Goal: Information Seeking & Learning: Find specific fact

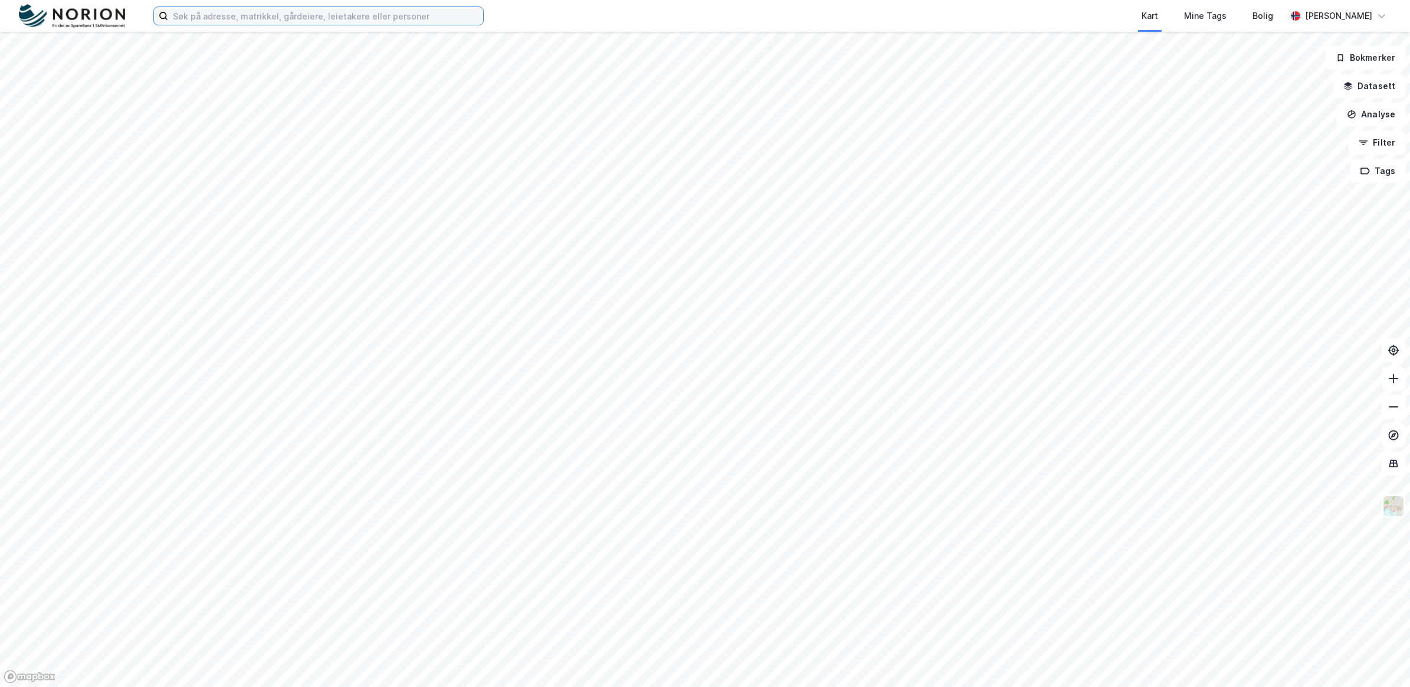
click at [204, 14] on input at bounding box center [325, 16] width 315 height 18
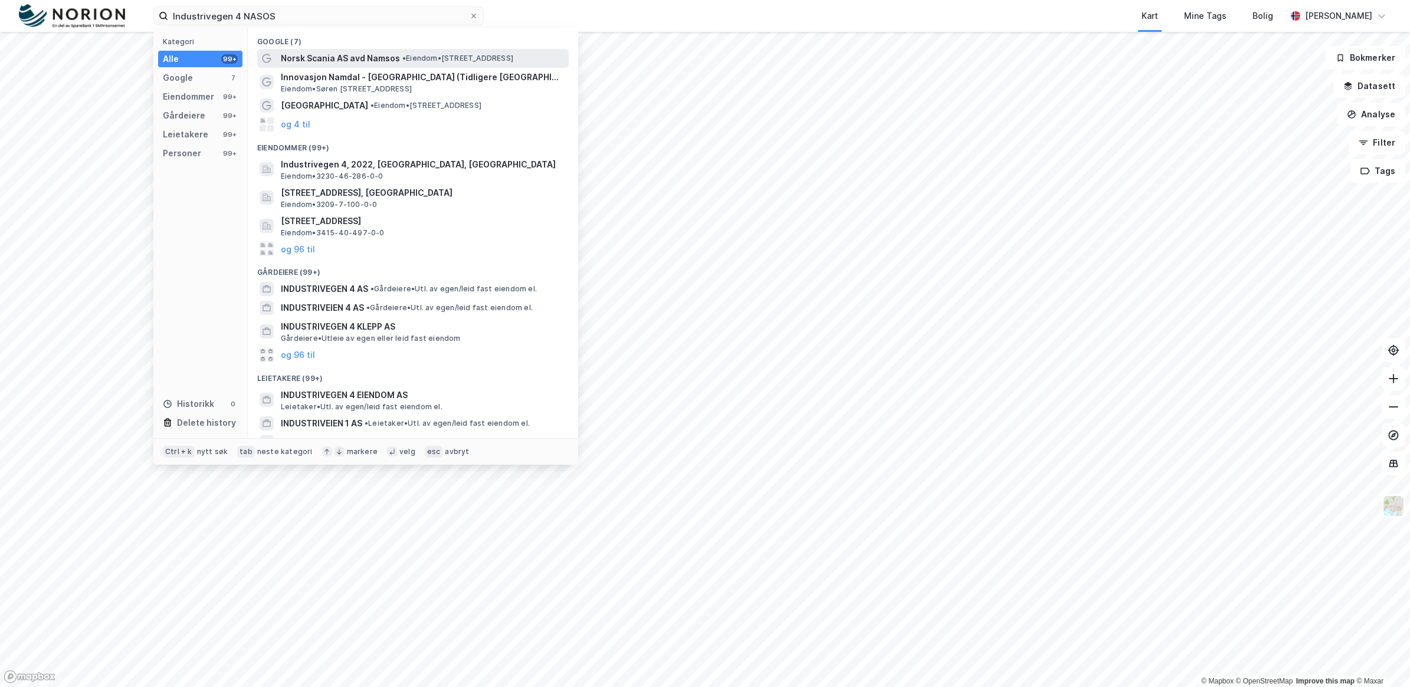
click at [353, 64] on span "Norsk Scania AS avd Namsos" at bounding box center [340, 58] width 119 height 14
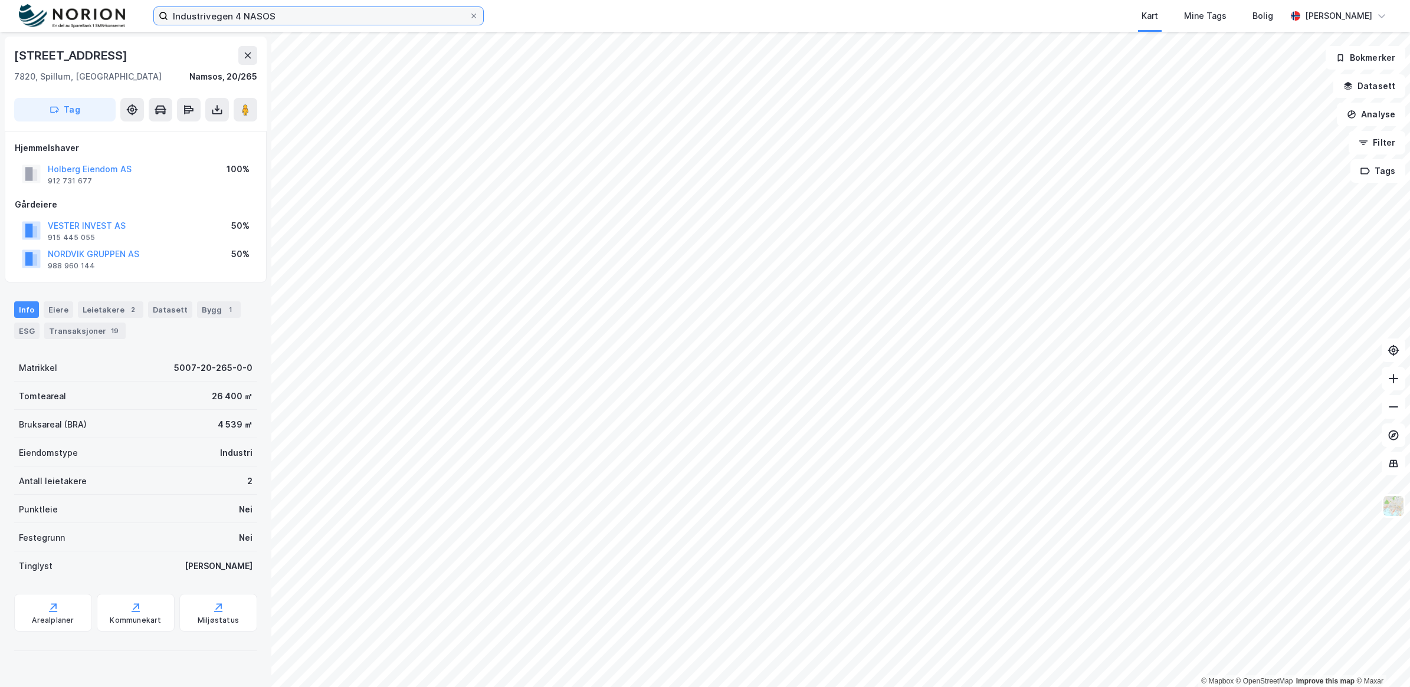
click at [257, 12] on input "Industrivegen 4 NASOS" at bounding box center [318, 16] width 301 height 18
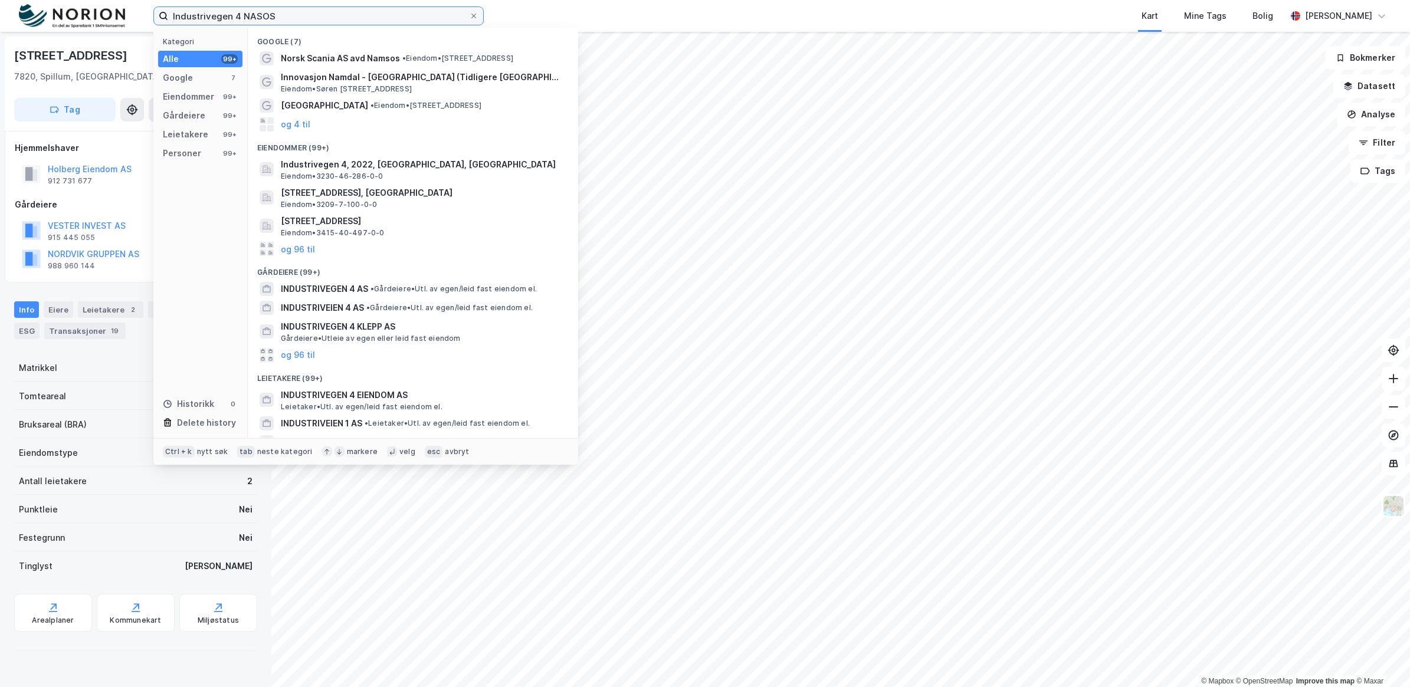
drag, startPoint x: 261, startPoint y: 5, endPoint x: 126, endPoint y: 5, distance: 135.1
click at [126, 5] on div "Industrivegen 4 NASOS Kategori Alle 99+ Google 7 Eiendommer 99+ Gårdeiere 99+ L…" at bounding box center [705, 16] width 1410 height 32
paste input "[PERSON_NAME] Veg 26"
type input "[PERSON_NAME] Veg 26"
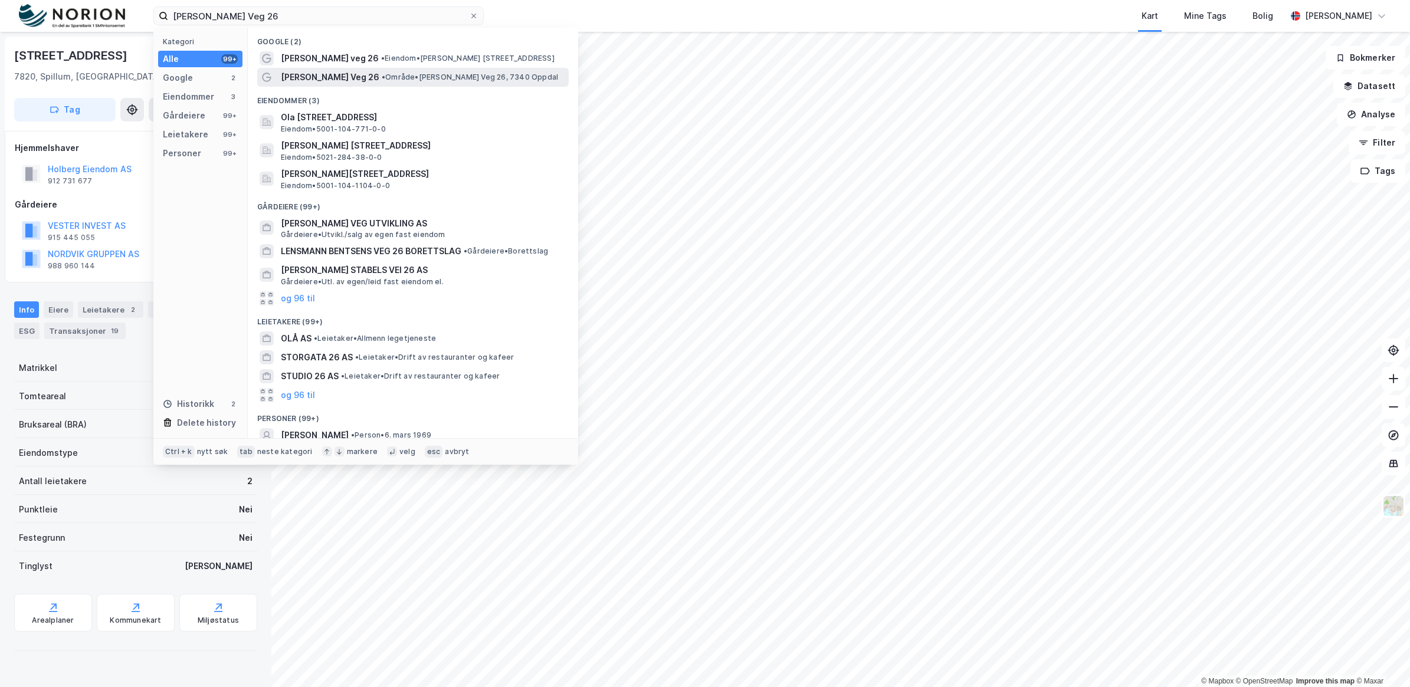
click at [346, 74] on span "[PERSON_NAME] Veg 26" at bounding box center [330, 77] width 99 height 14
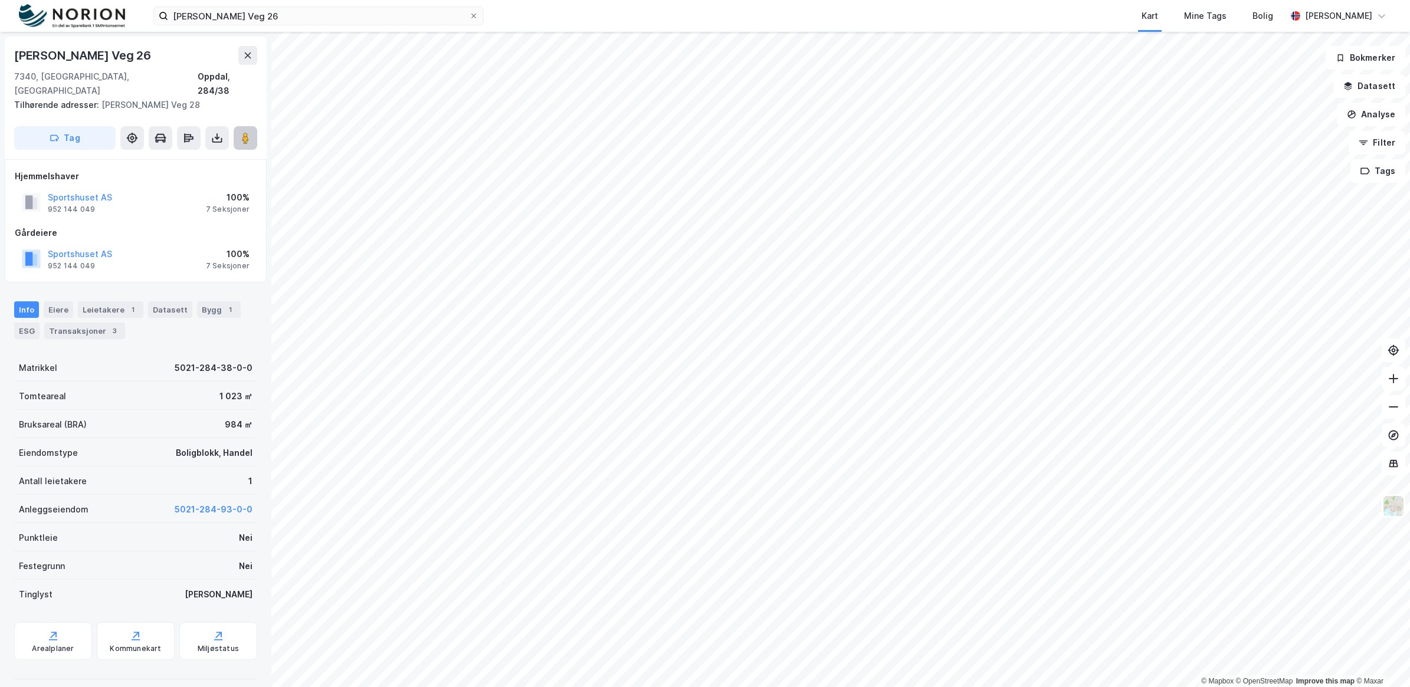
click at [248, 130] on button at bounding box center [246, 138] width 24 height 24
drag, startPoint x: 121, startPoint y: 187, endPoint x: 43, endPoint y: 184, distance: 77.9
click at [43, 188] on div "Sportshuset AS 952 144 049 100% 7 Seksjoner" at bounding box center [136, 202] width 242 height 28
drag, startPoint x: 43, startPoint y: 184, endPoint x: 72, endPoint y: 178, distance: 29.6
click at [72, 191] on div "Sportshuset AS 952 144 049" at bounding box center [67, 203] width 90 height 24
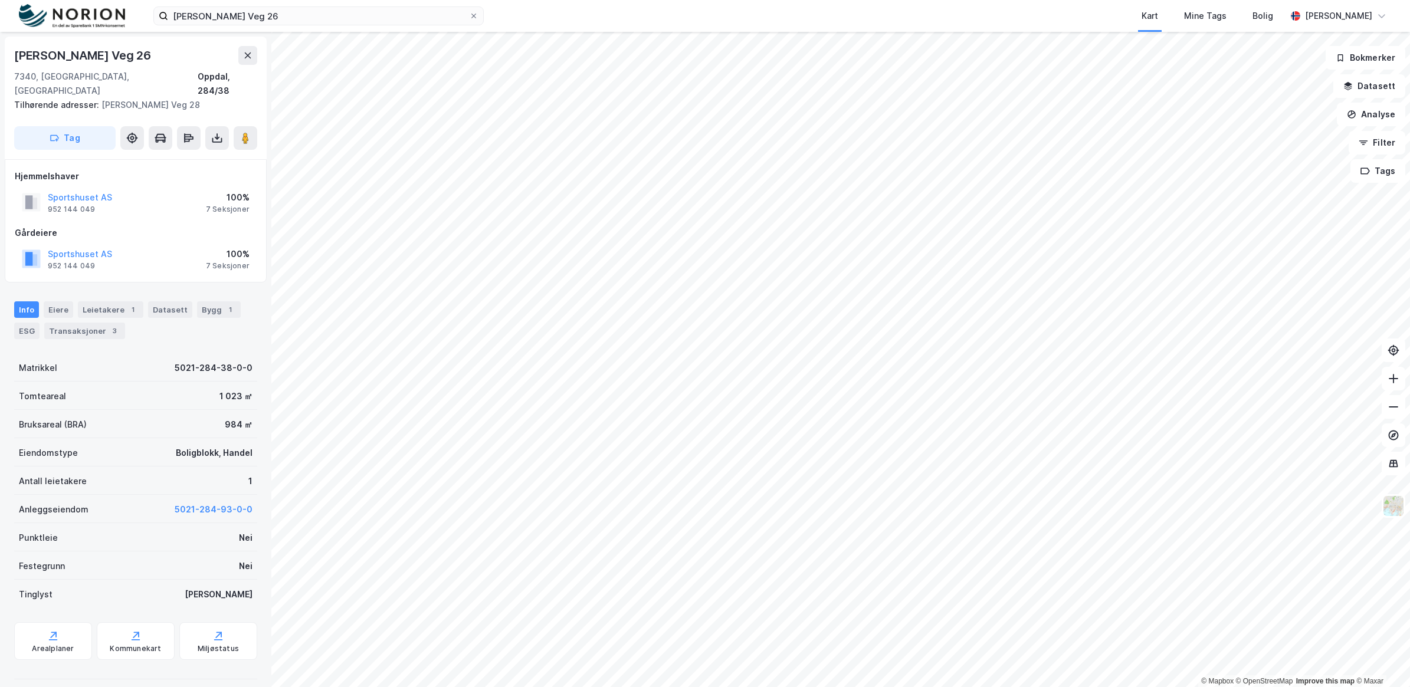
drag, startPoint x: 72, startPoint y: 178, endPoint x: 119, endPoint y: 158, distance: 50.7
click at [119, 169] on div "Hjemmelshaver" at bounding box center [136, 176] width 242 height 14
drag, startPoint x: 127, startPoint y: 183, endPoint x: 49, endPoint y: 186, distance: 78.5
click at [49, 188] on div "Sportshuset AS 952 144 049 100% 7 Seksjoner" at bounding box center [136, 202] width 242 height 28
copy button "Sportshuset AS"
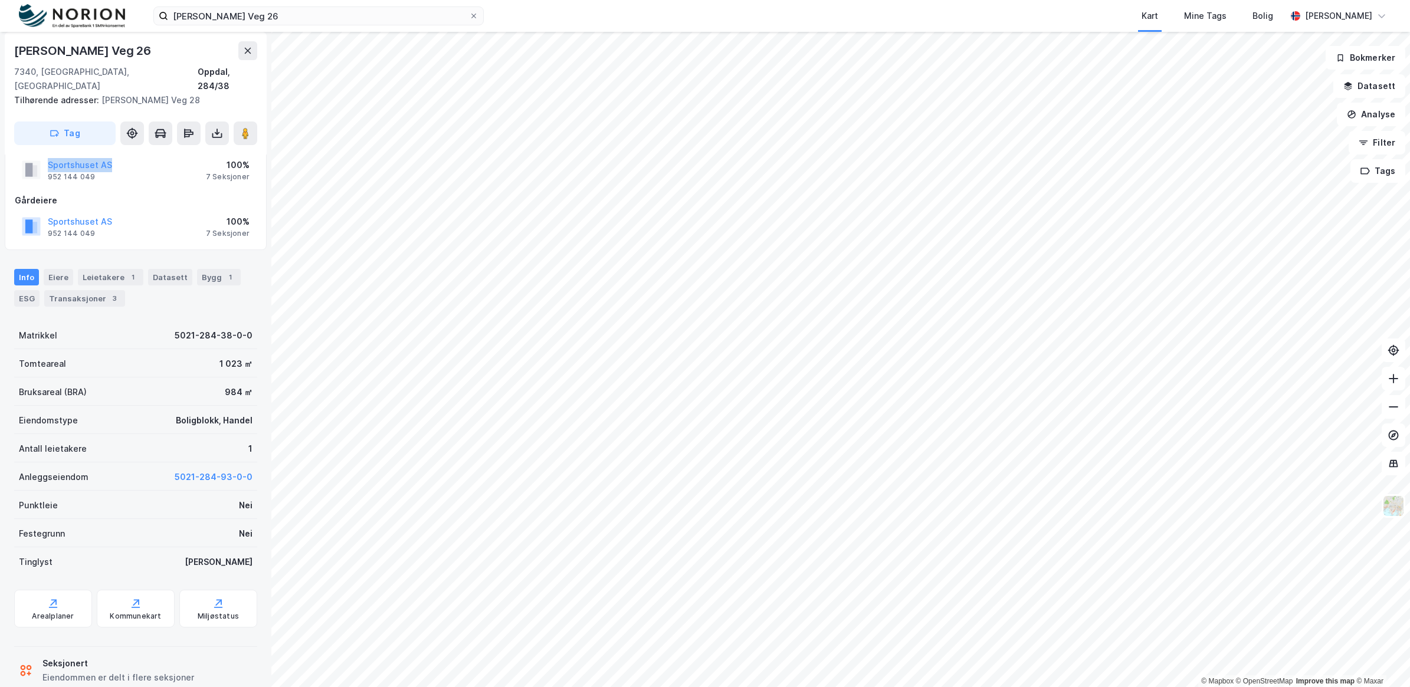
scroll to position [45, 0]
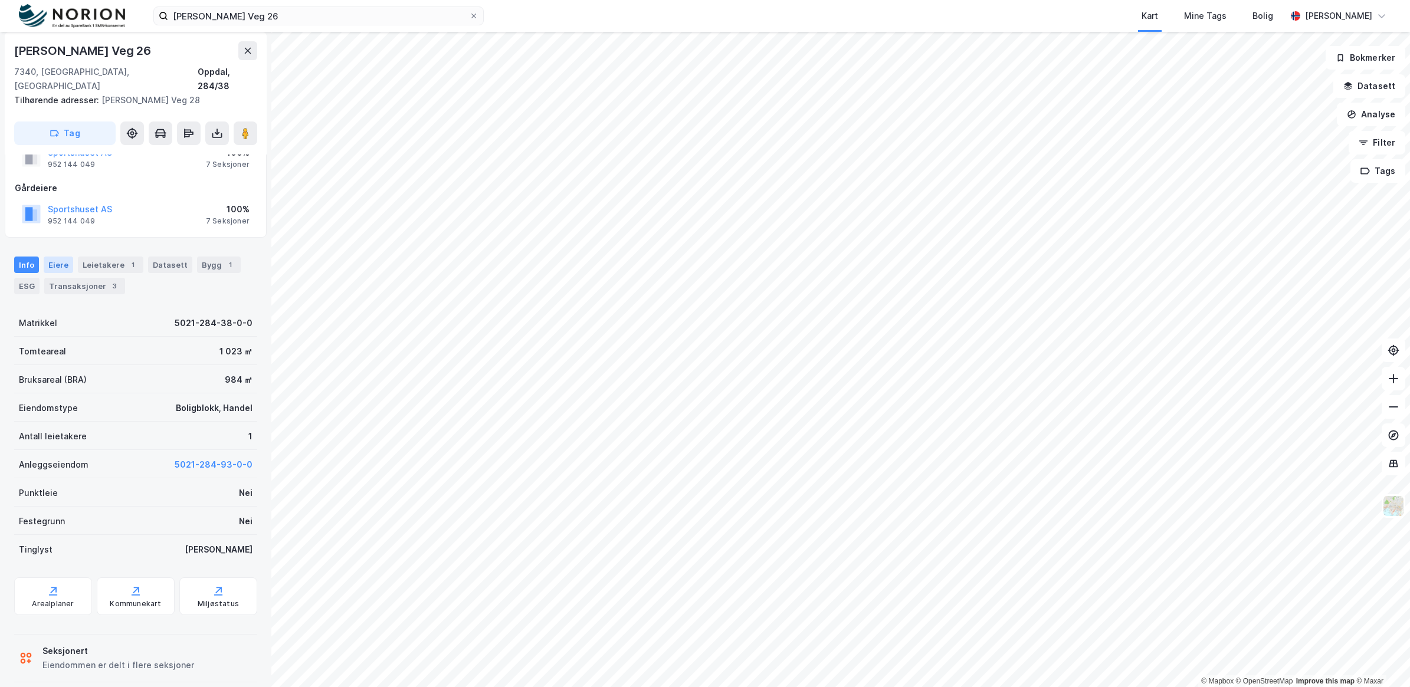
click at [60, 257] on div "Eiere" at bounding box center [59, 265] width 30 height 17
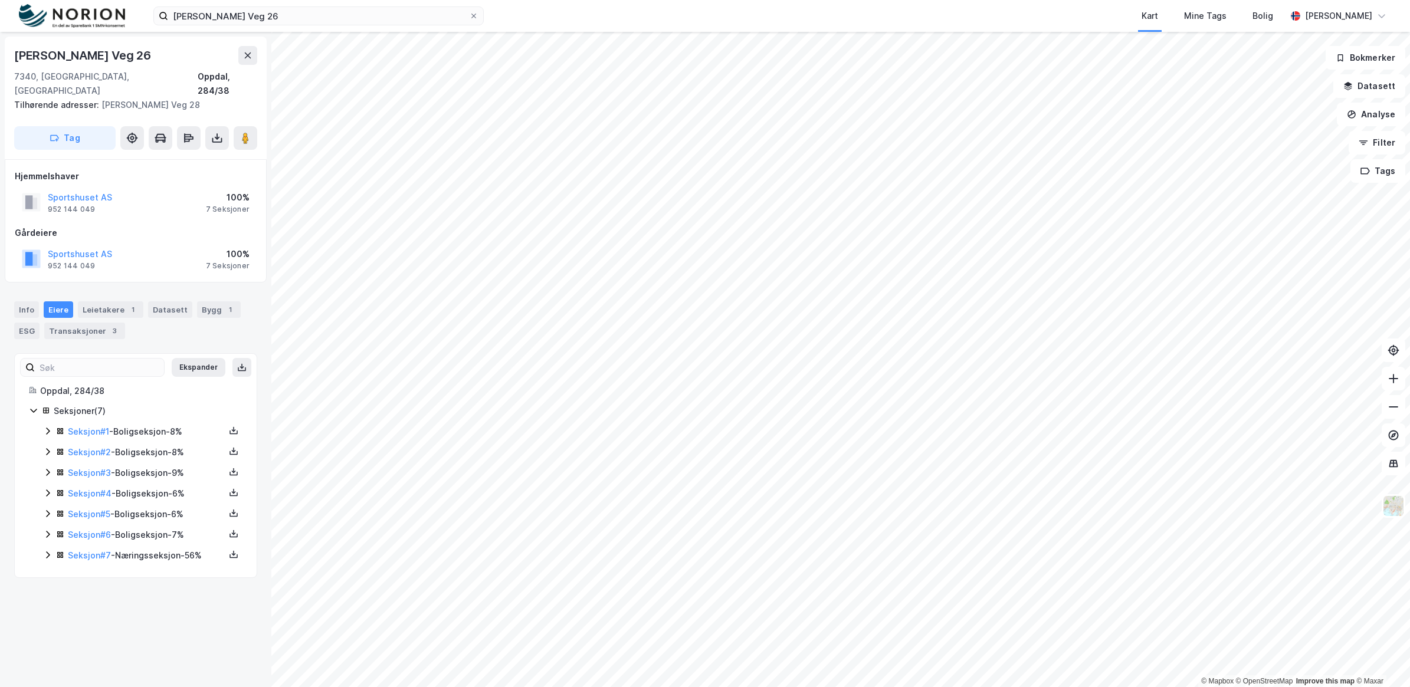
click at [44, 427] on icon at bounding box center [47, 431] width 9 height 9
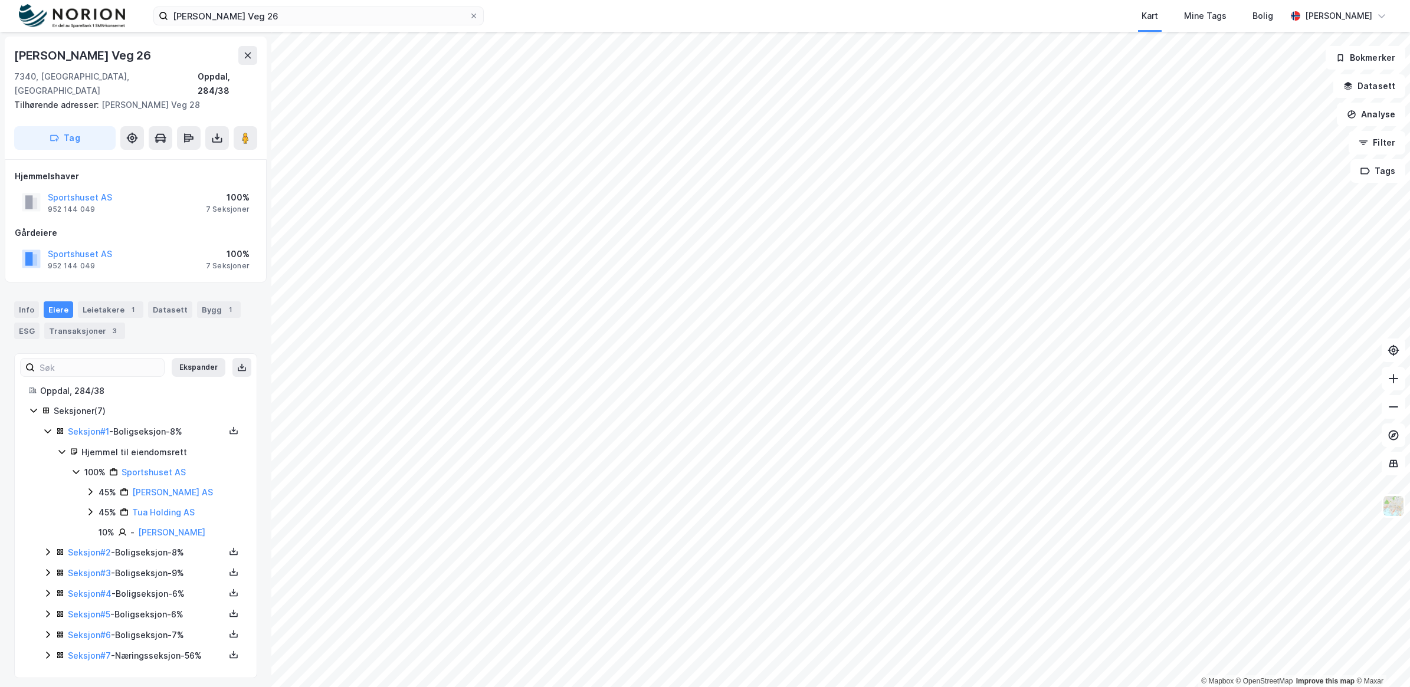
click at [43, 548] on icon at bounding box center [47, 552] width 9 height 9
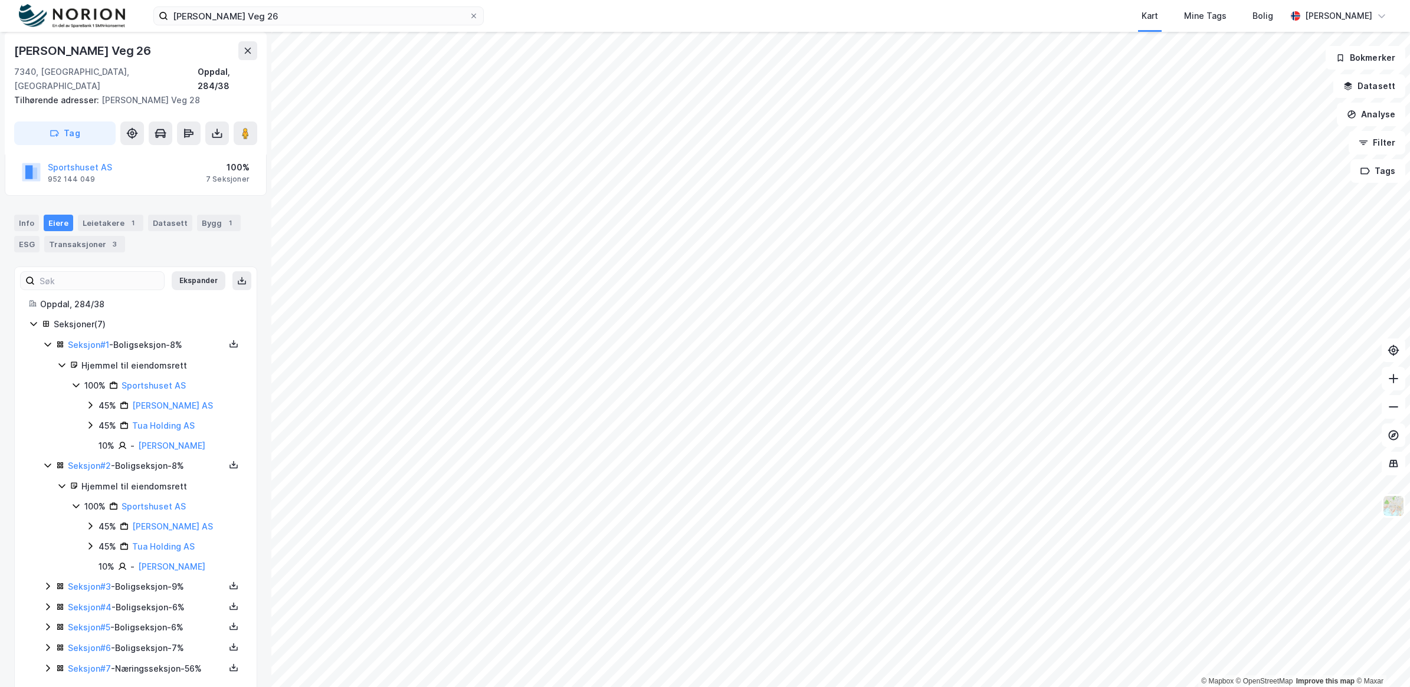
scroll to position [96, 0]
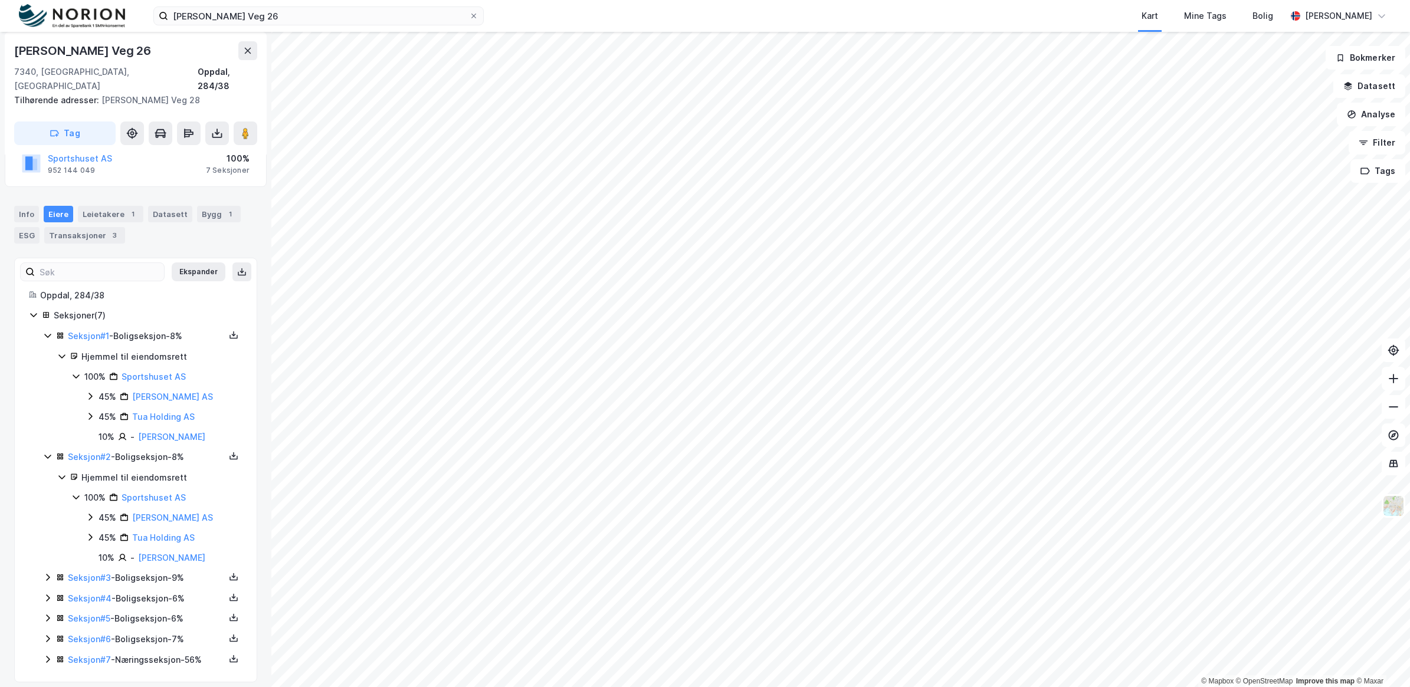
click at [51, 573] on icon at bounding box center [47, 577] width 9 height 9
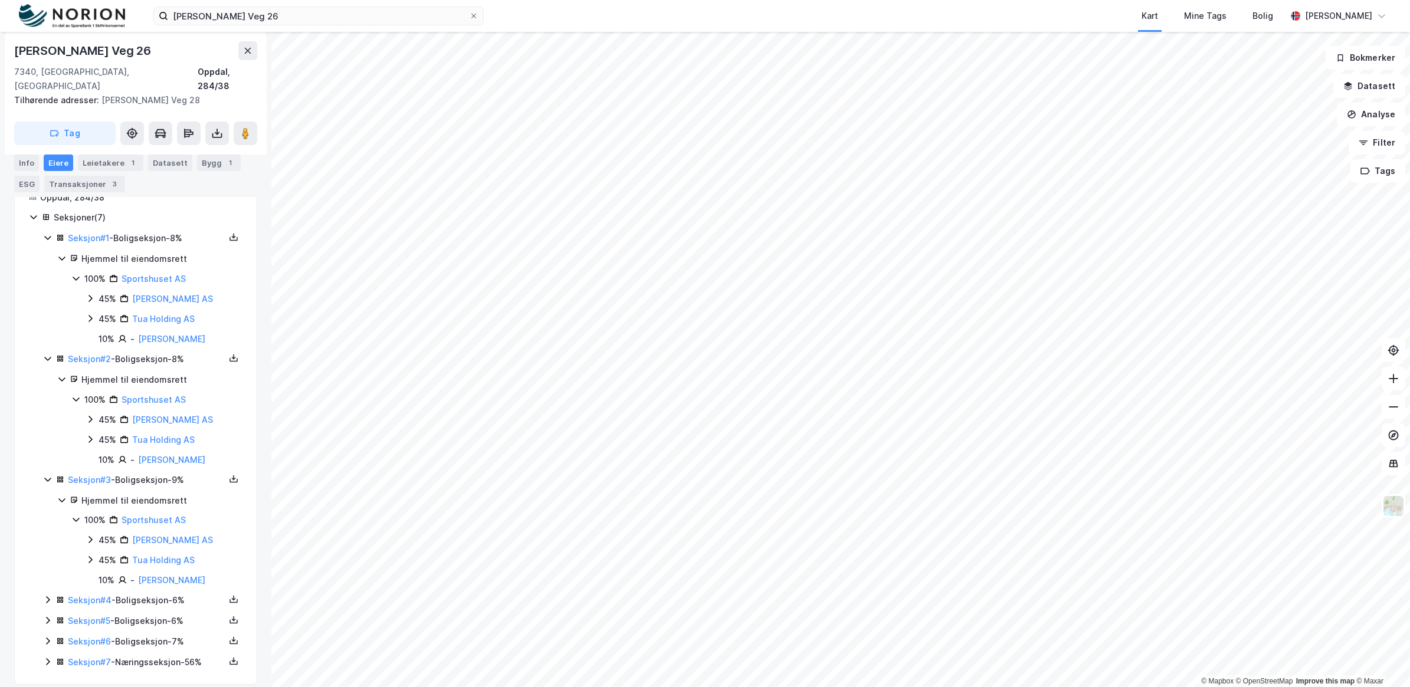
scroll to position [196, 0]
click at [48, 654] on icon at bounding box center [47, 658] width 9 height 9
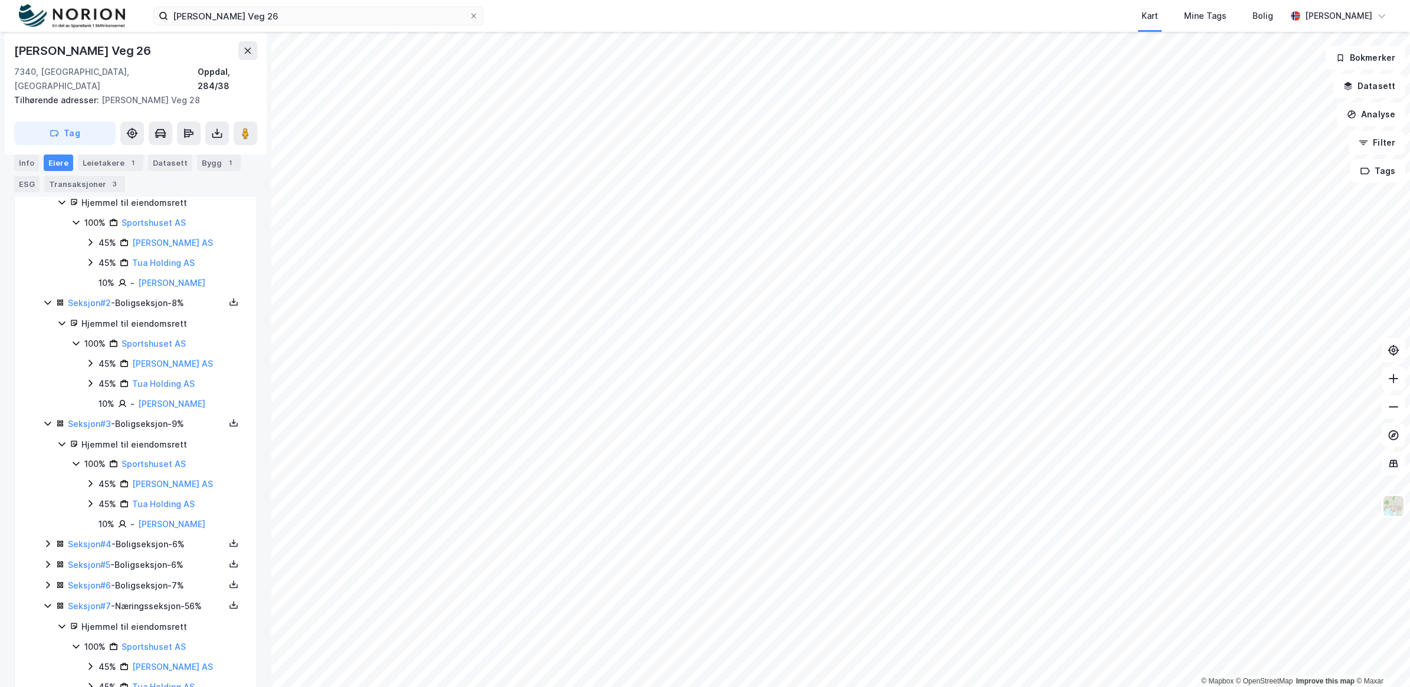
scroll to position [297, 0]
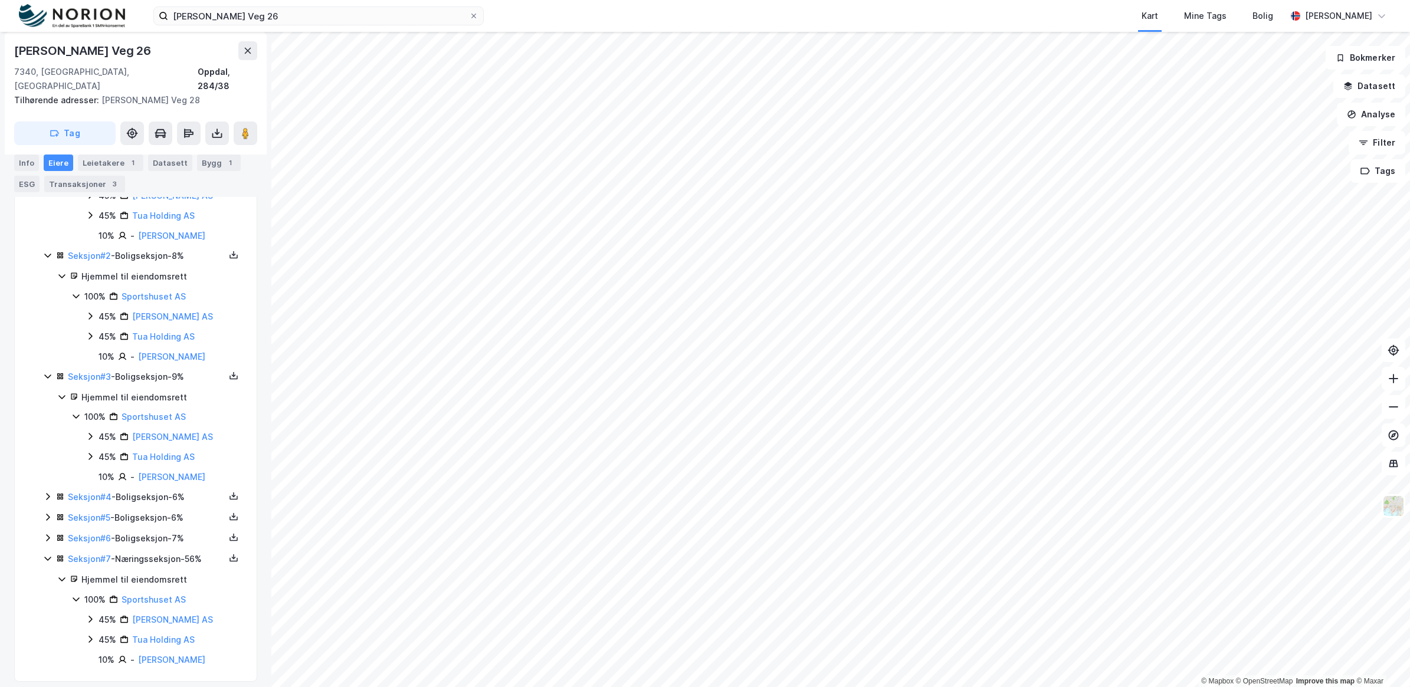
click at [46, 533] on icon at bounding box center [47, 537] width 9 height 9
click at [46, 512] on div "Seksjon # 5 - Boligseksjon - 6%" at bounding box center [142, 518] width 199 height 15
click at [45, 491] on div "Seksjon # 4 - Boligseksjon - 6%" at bounding box center [142, 497] width 199 height 15
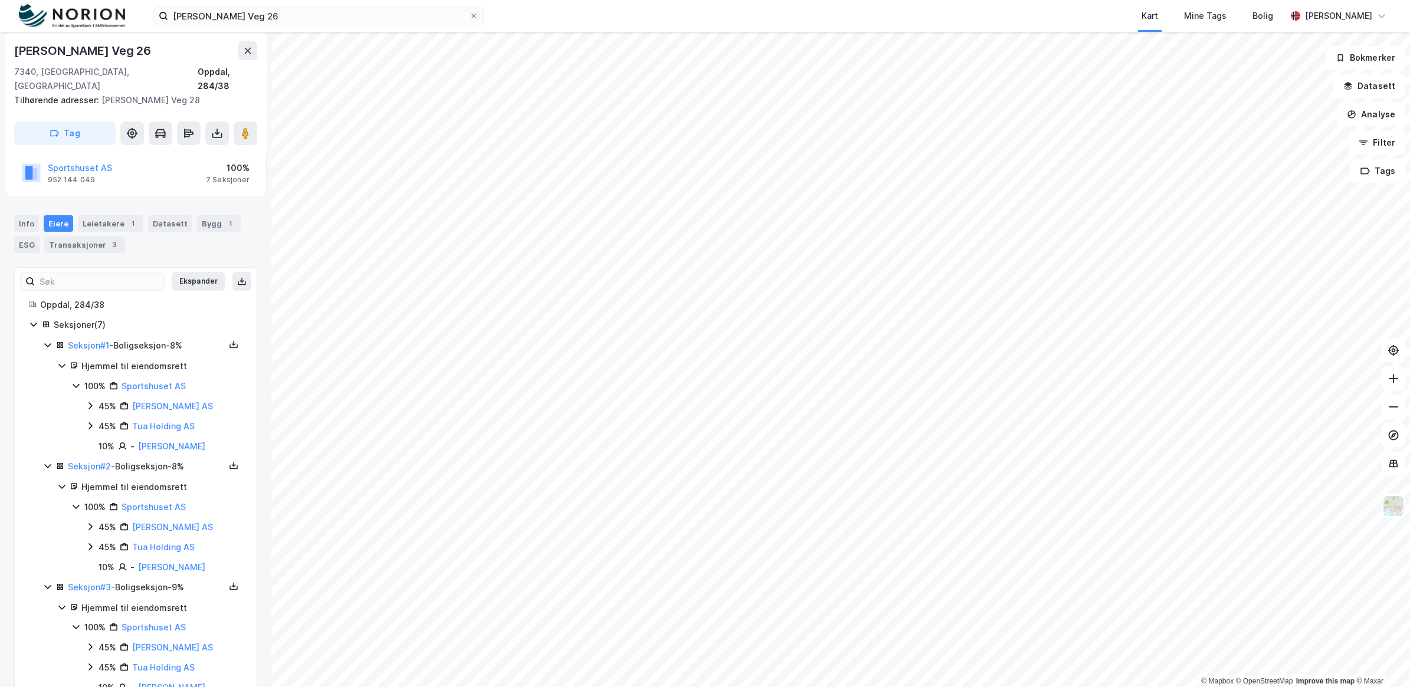
scroll to position [0, 0]
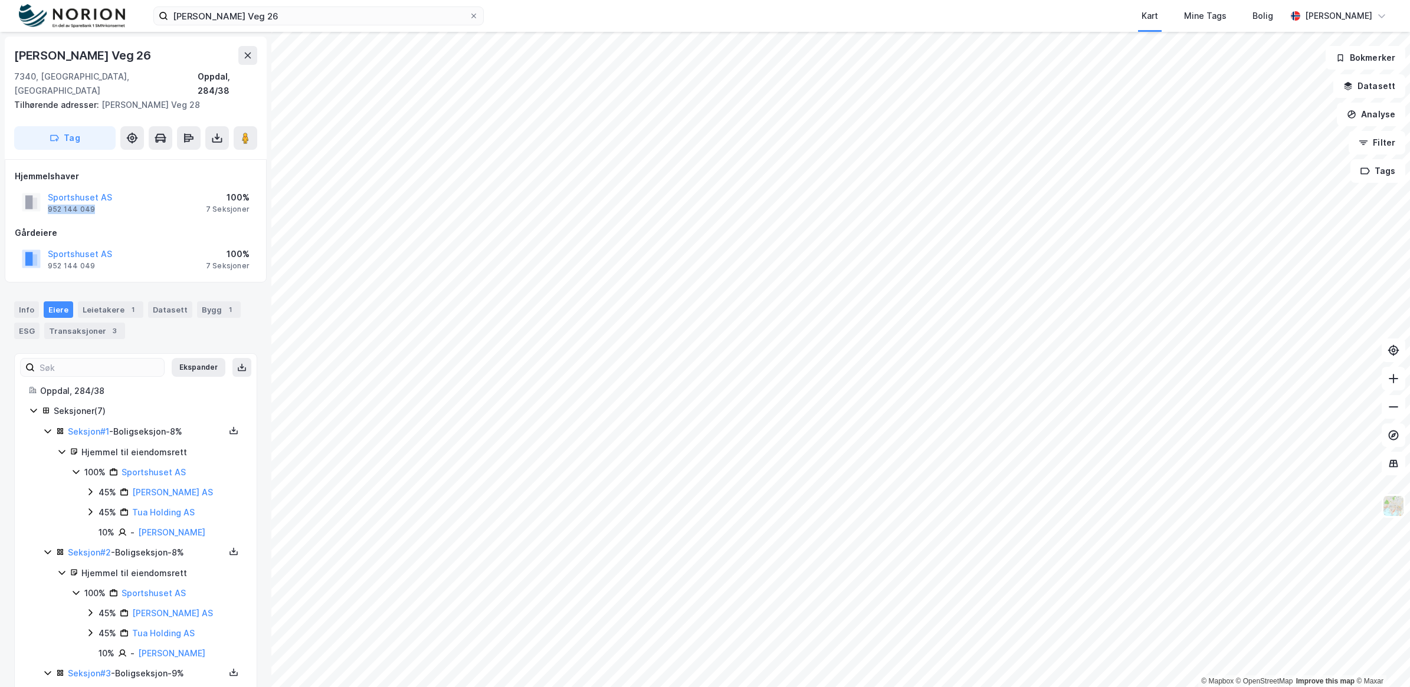
drag, startPoint x: 95, startPoint y: 194, endPoint x: 44, endPoint y: 195, distance: 50.8
click at [44, 195] on div "Sportshuset AS 952 144 049" at bounding box center [67, 203] width 90 height 24
copy div "952 144 049"
click at [241, 132] on icon at bounding box center [246, 138] width 12 height 12
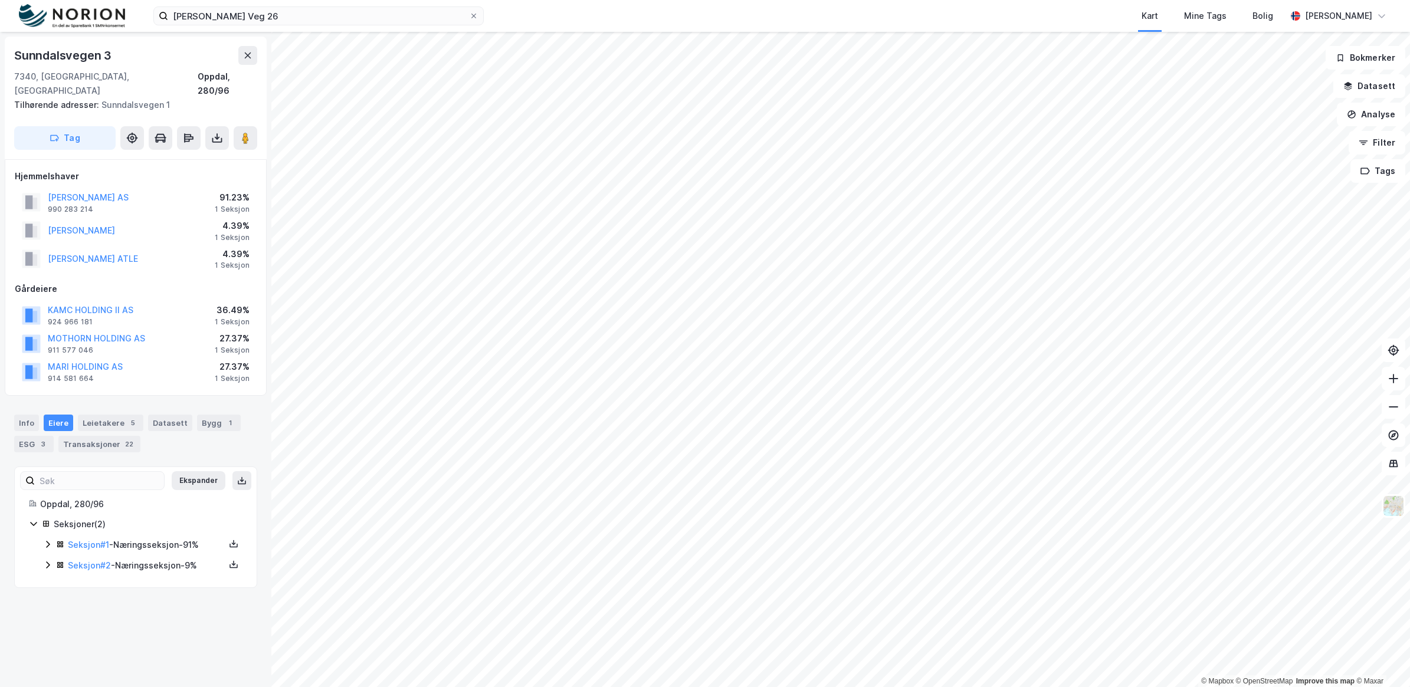
click at [44, 540] on icon at bounding box center [47, 544] width 9 height 9
click at [87, 601] on icon at bounding box center [90, 605] width 9 height 9
click at [102, 621] on icon at bounding box center [104, 625] width 9 height 9
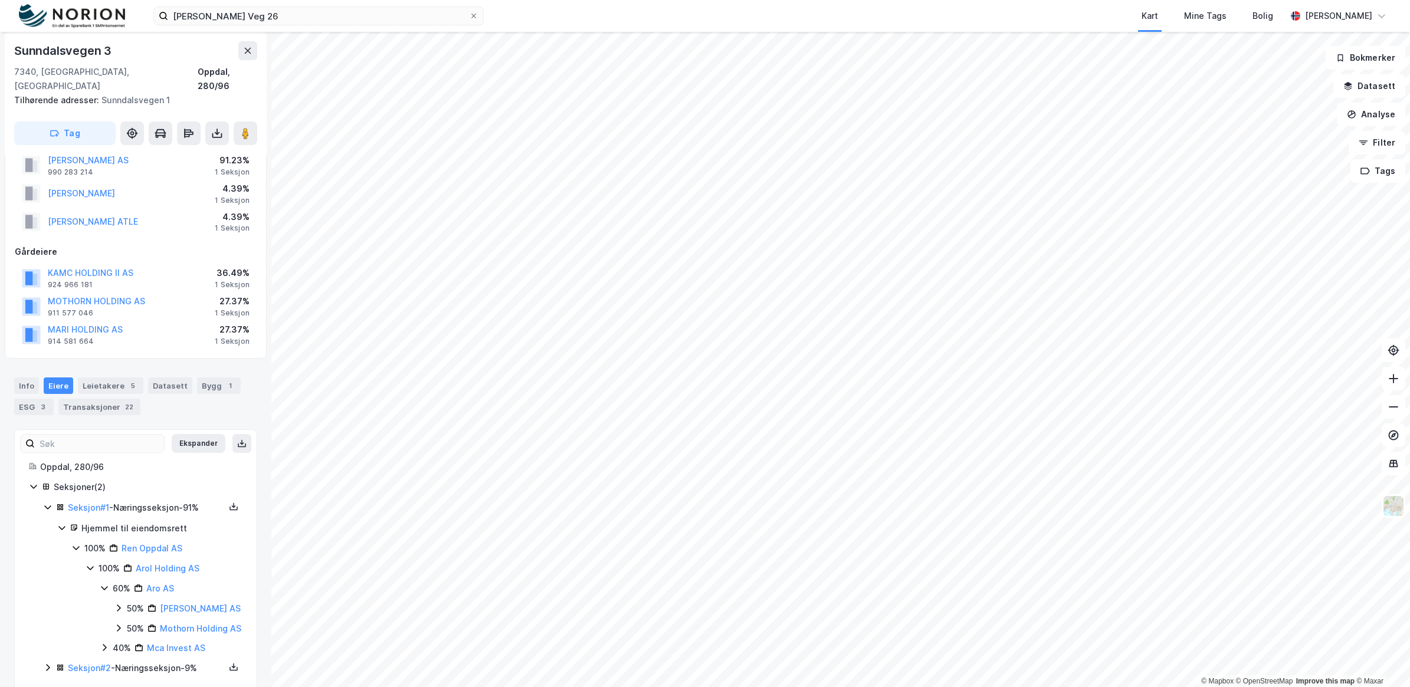
scroll to position [57, 0]
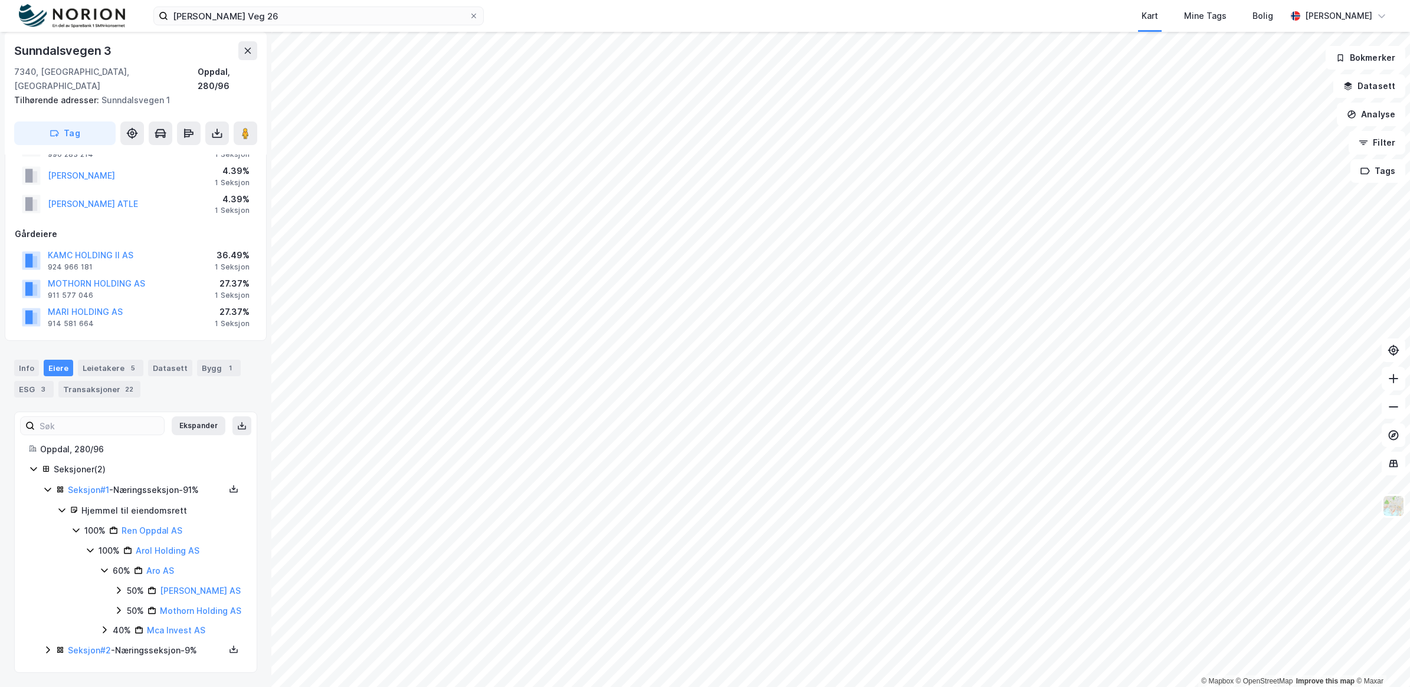
click at [119, 606] on icon at bounding box center [118, 610] width 9 height 9
click at [119, 585] on icon at bounding box center [119, 588] width 4 height 7
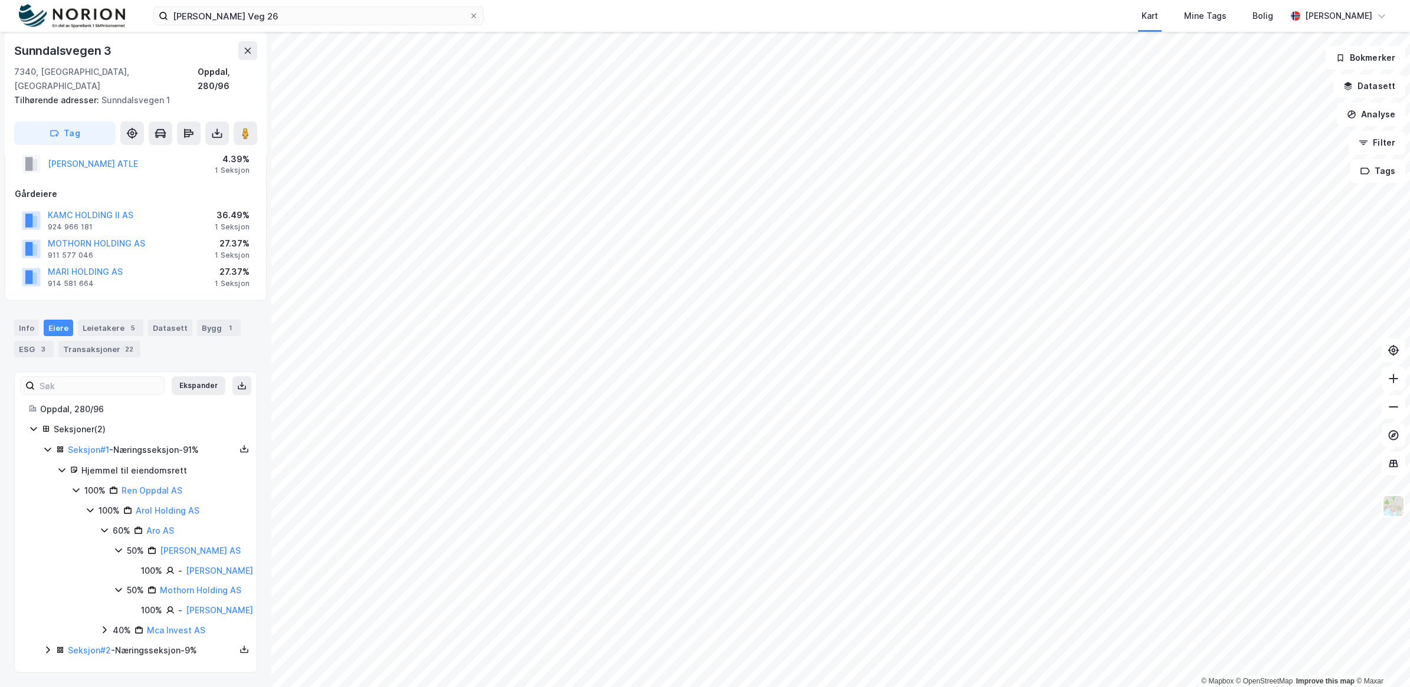
click at [106, 628] on icon at bounding box center [104, 629] width 9 height 9
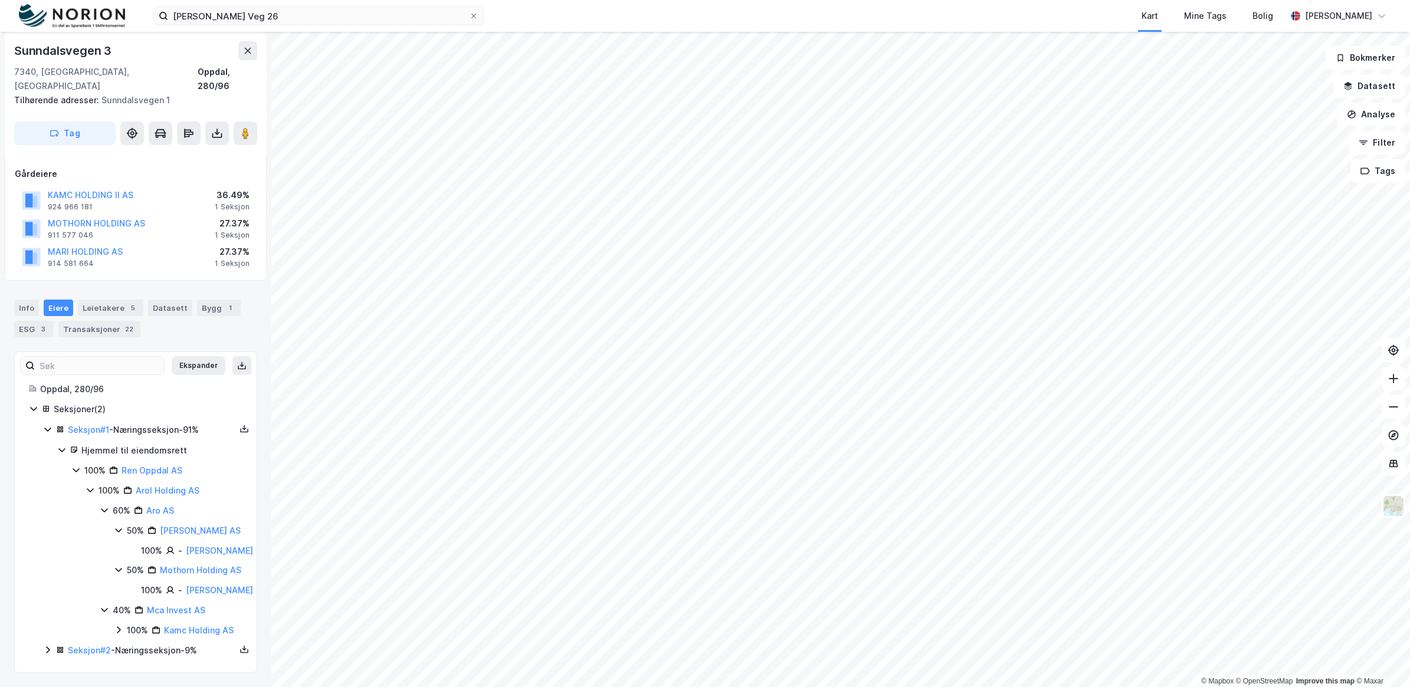
scroll to position [160, 0]
click at [117, 625] on icon at bounding box center [118, 629] width 9 height 9
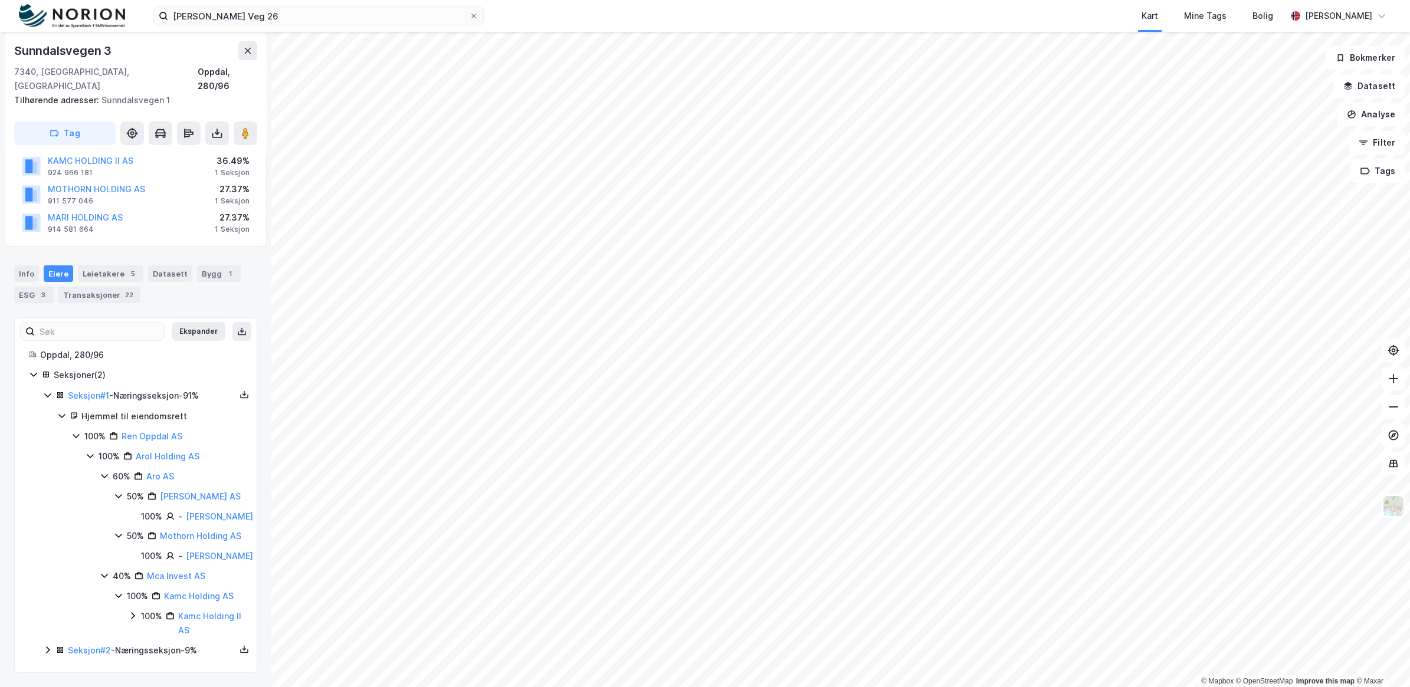
scroll to position [194, 0]
click at [136, 615] on icon at bounding box center [132, 615] width 9 height 9
click at [46, 647] on icon at bounding box center [47, 649] width 9 height 9
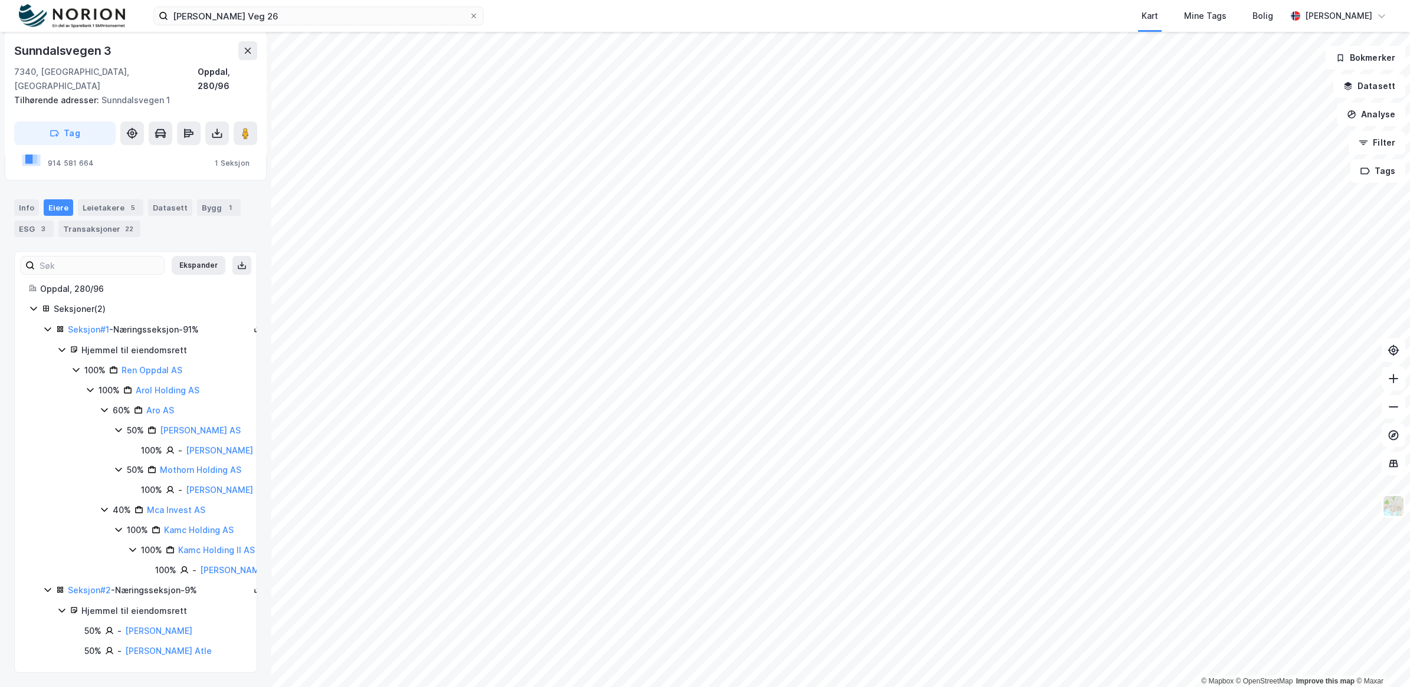
scroll to position [289, 0]
